Goal: Transaction & Acquisition: Purchase product/service

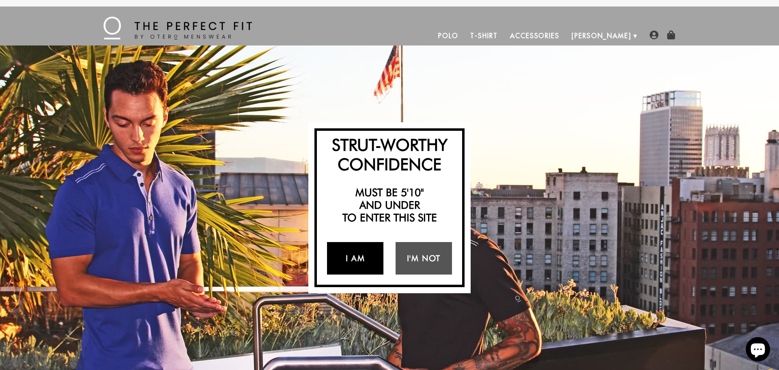
click at [359, 252] on link "I Am" at bounding box center [355, 258] width 56 height 32
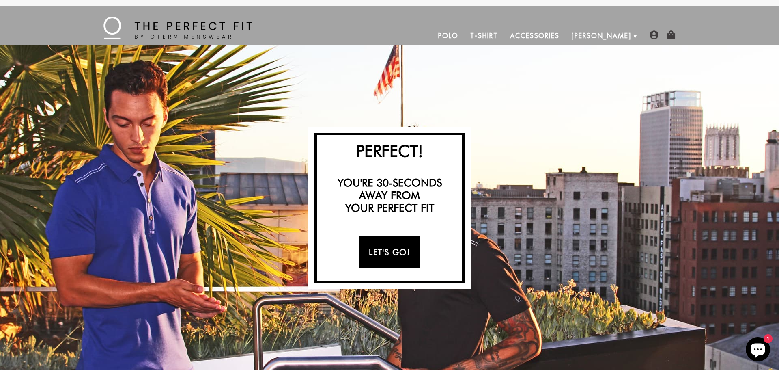
click at [384, 254] on link "Let's Go!" at bounding box center [389, 252] width 61 height 32
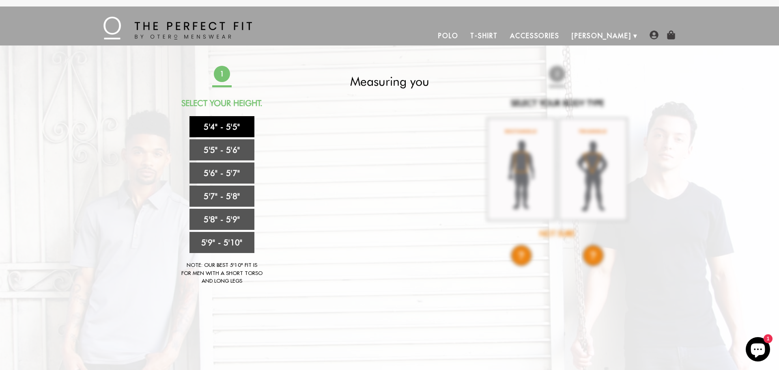
click at [238, 122] on link "5'4" - 5'5"" at bounding box center [222, 126] width 65 height 21
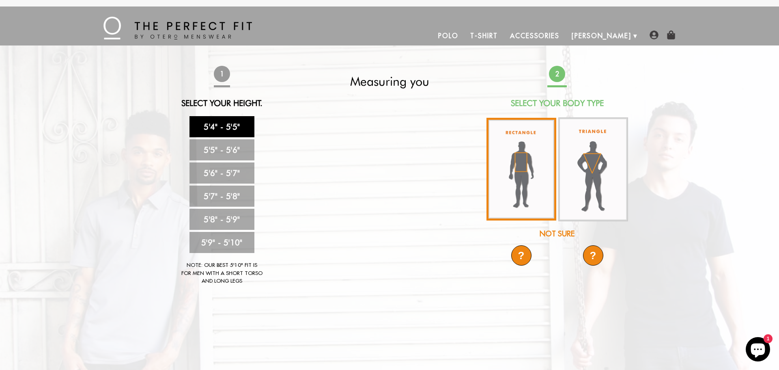
click at [533, 192] on img at bounding box center [522, 169] width 70 height 103
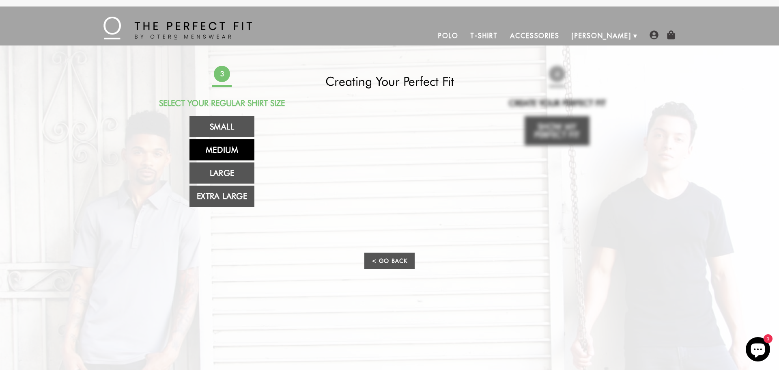
click at [233, 153] on link "Medium" at bounding box center [222, 149] width 65 height 21
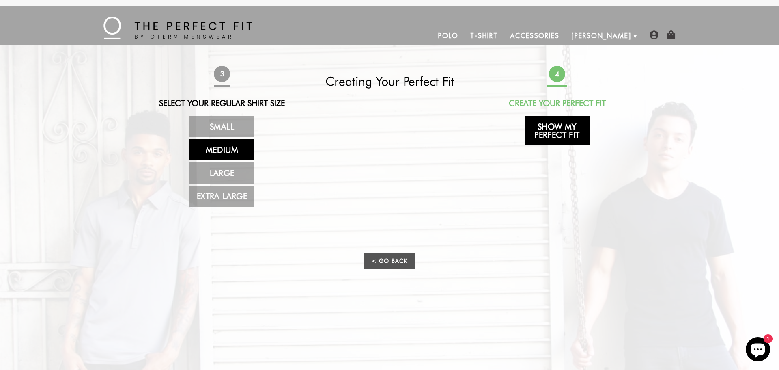
click at [553, 125] on link "Show My Perfect Fit" at bounding box center [557, 130] width 65 height 29
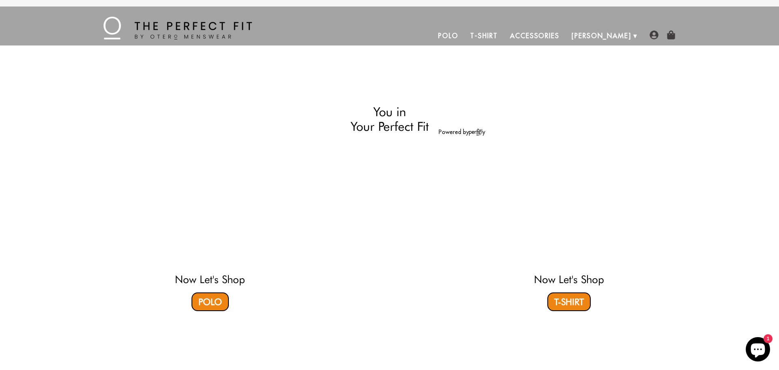
select select "M"
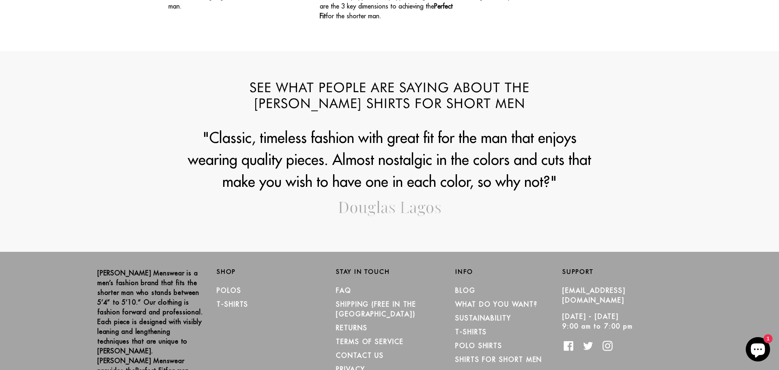
scroll to position [1028, 0]
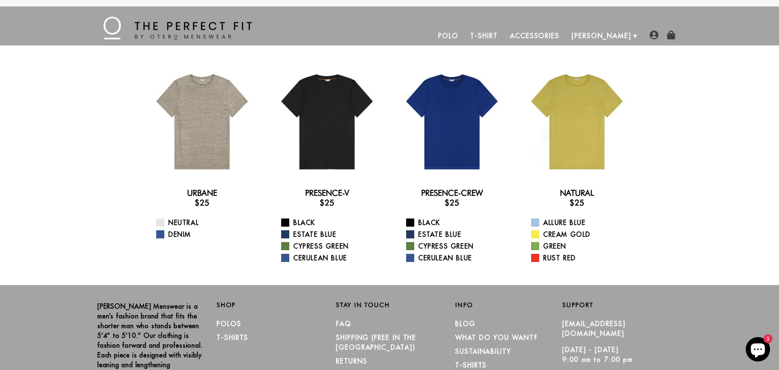
click at [566, 36] on link "Accessories" at bounding box center [535, 35] width 62 height 19
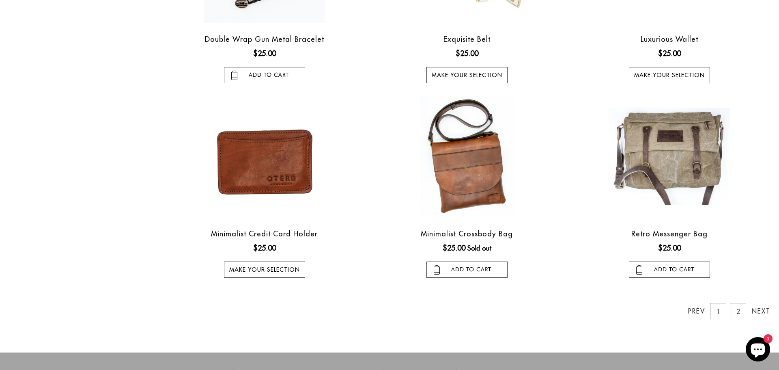
scroll to position [753, 0]
